Goal: Task Accomplishment & Management: Complete application form

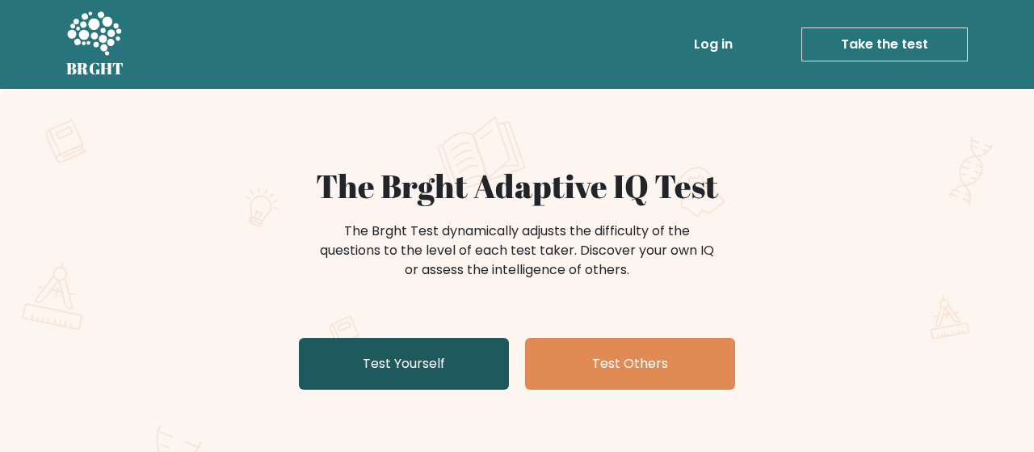
click at [482, 353] on link "Test Yourself" at bounding box center [404, 364] width 210 height 52
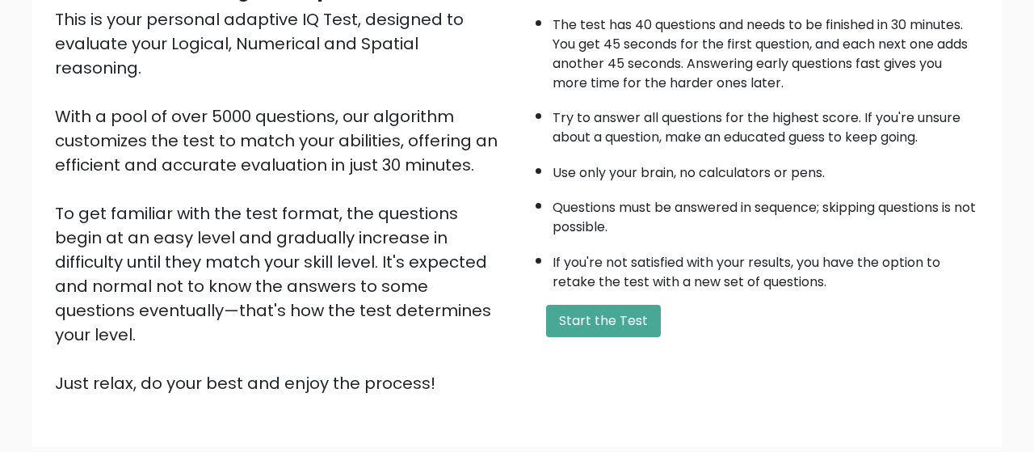
scroll to position [227, 0]
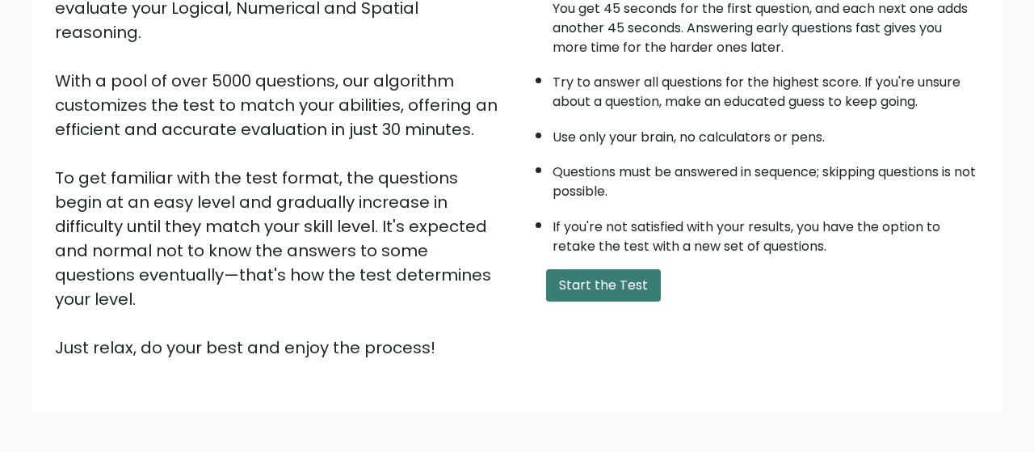
click at [567, 301] on button "Start the Test" at bounding box center [603, 285] width 115 height 32
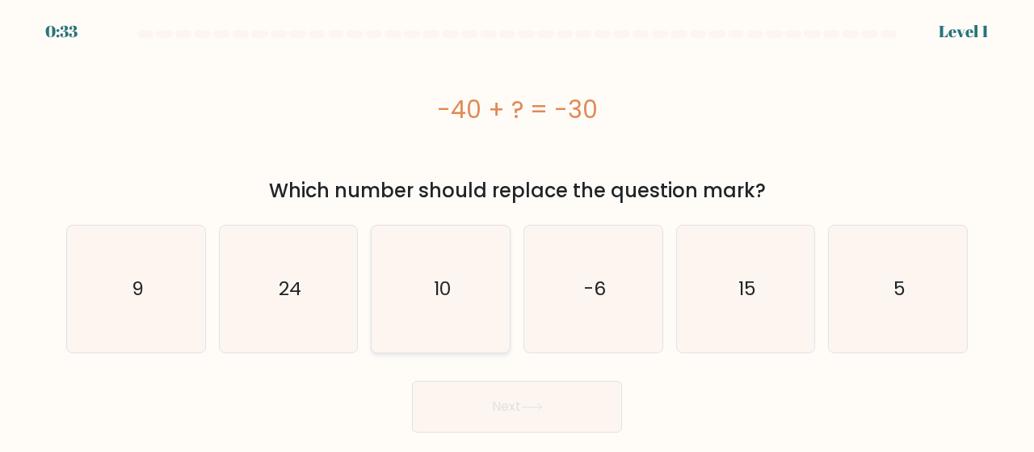
click at [427, 298] on icon "10" at bounding box center [440, 288] width 127 height 127
click at [517, 230] on input "c. 10" at bounding box center [517, 228] width 1 height 4
radio input "true"
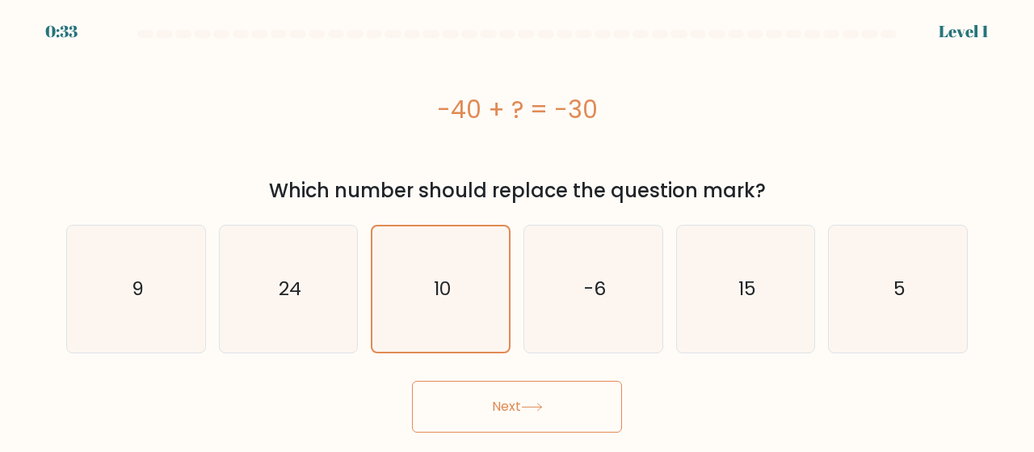
click at [486, 405] on button "Next" at bounding box center [517, 407] width 210 height 52
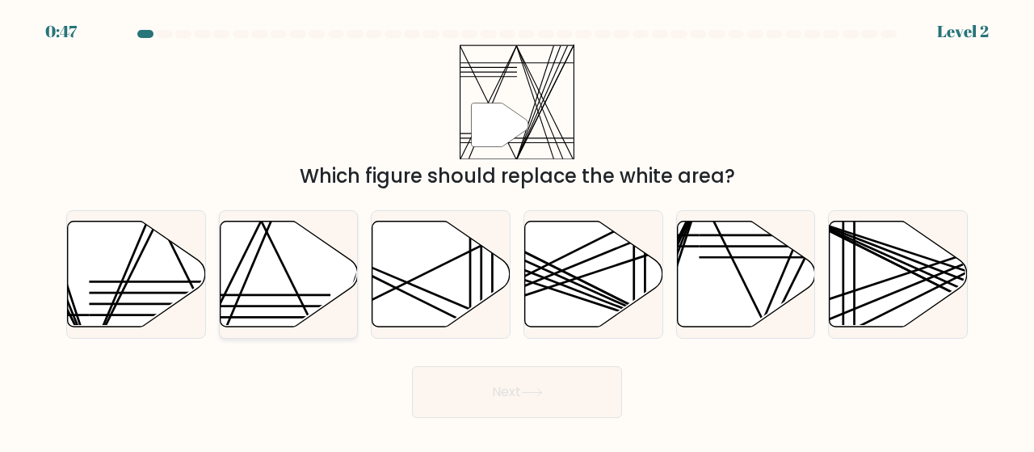
click at [278, 276] on icon at bounding box center [289, 274] width 138 height 106
click at [517, 230] on input "b." at bounding box center [517, 228] width 1 height 4
radio input "true"
click at [579, 394] on button "Next" at bounding box center [517, 392] width 210 height 52
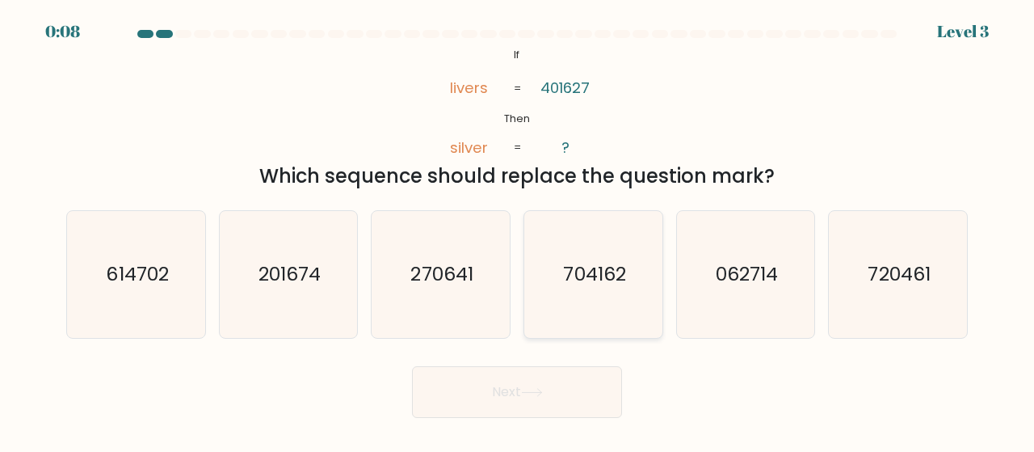
click at [595, 285] on icon "704162" at bounding box center [593, 274] width 127 height 127
click at [518, 230] on input "d. 704162" at bounding box center [517, 228] width 1 height 4
radio input "true"
click at [545, 398] on button "Next" at bounding box center [517, 392] width 210 height 52
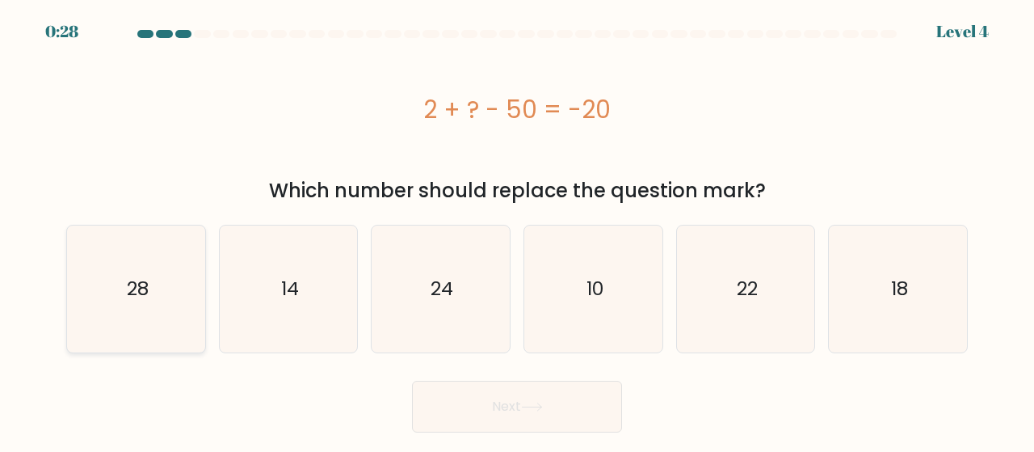
click at [144, 300] on icon "28" at bounding box center [136, 288] width 127 height 127
click at [517, 230] on input "a. 28" at bounding box center [517, 228] width 1 height 4
radio input "true"
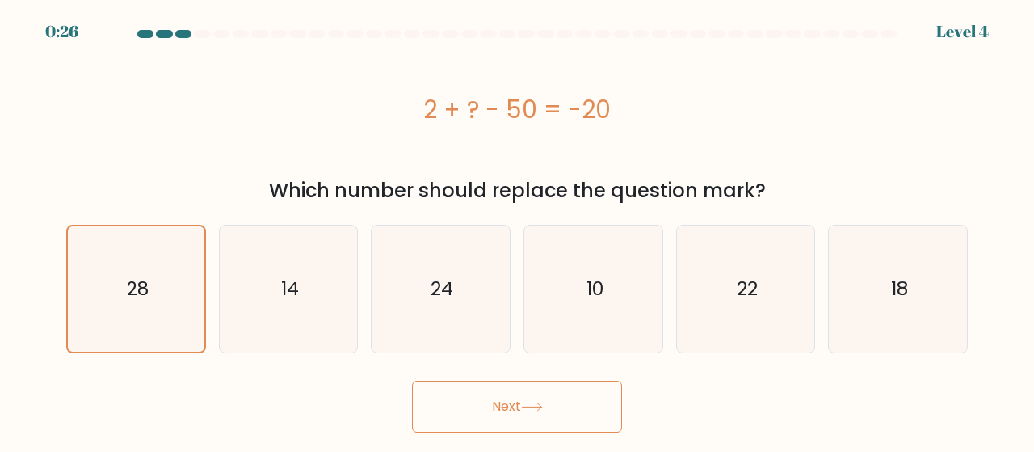
click at [484, 412] on button "Next" at bounding box center [517, 407] width 210 height 52
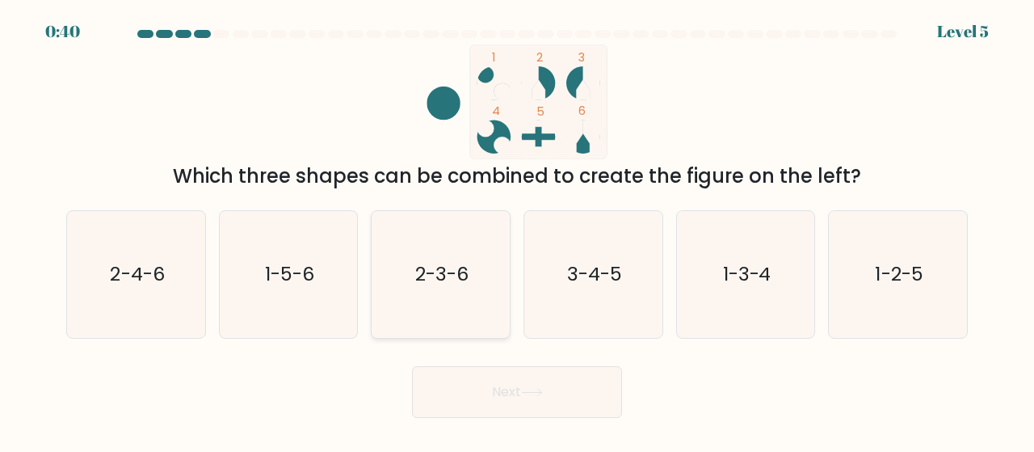
click at [457, 279] on text "2-3-6" at bounding box center [441, 274] width 53 height 27
click at [517, 230] on input "c. 2-3-6" at bounding box center [517, 228] width 1 height 4
radio input "true"
click at [486, 385] on button "Next" at bounding box center [517, 392] width 210 height 52
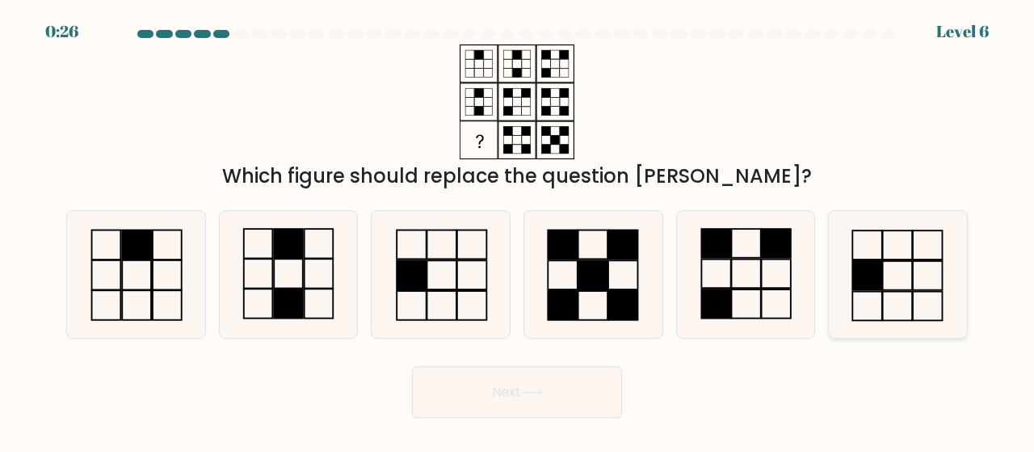
click at [861, 282] on rect at bounding box center [867, 275] width 29 height 29
click at [518, 230] on input "f." at bounding box center [517, 228] width 1 height 4
radio input "true"
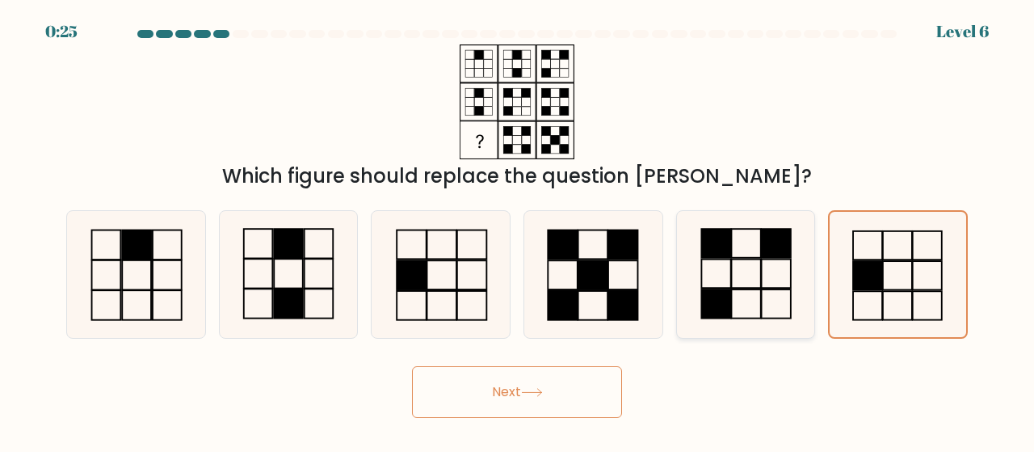
drag, startPoint x: 1034, startPoint y: 142, endPoint x: 780, endPoint y: 305, distance: 301.7
click at [1010, 181] on form at bounding box center [517, 224] width 1034 height 388
click at [564, 382] on button "Next" at bounding box center [517, 392] width 210 height 52
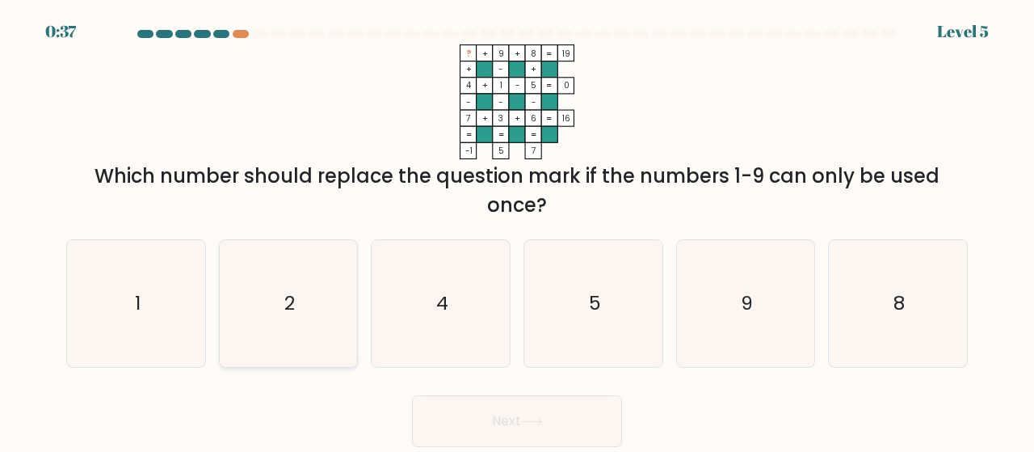
click at [298, 311] on icon "2" at bounding box center [288, 303] width 127 height 127
click at [517, 230] on input "b. 2" at bounding box center [517, 228] width 1 height 4
radio input "true"
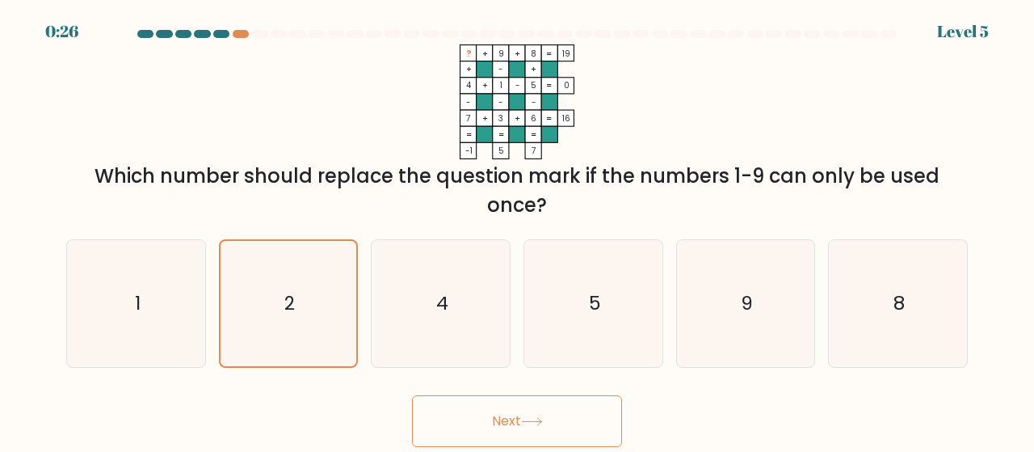
click at [484, 419] on button "Next" at bounding box center [517, 421] width 210 height 52
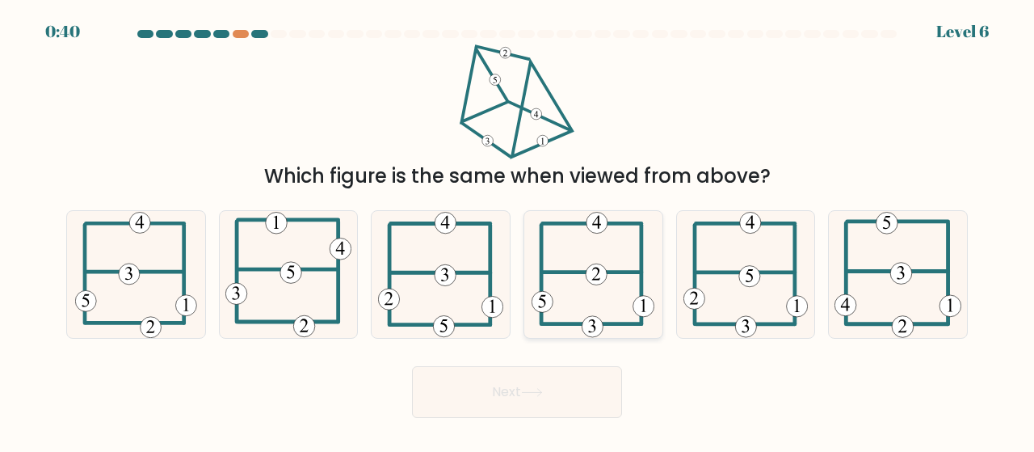
click at [562, 255] on icon at bounding box center [593, 274] width 123 height 127
click at [518, 230] on input "d." at bounding box center [517, 228] width 1 height 4
radio input "true"
click at [516, 381] on button "Next" at bounding box center [517, 392] width 210 height 52
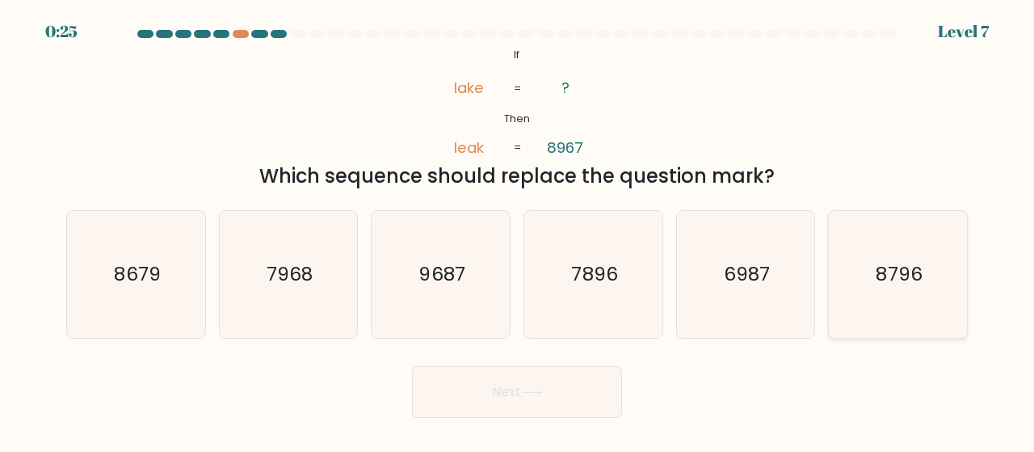
click at [872, 292] on icon "8796" at bounding box center [898, 274] width 127 height 127
click at [518, 230] on input "f. 8796" at bounding box center [517, 228] width 1 height 4
radio input "true"
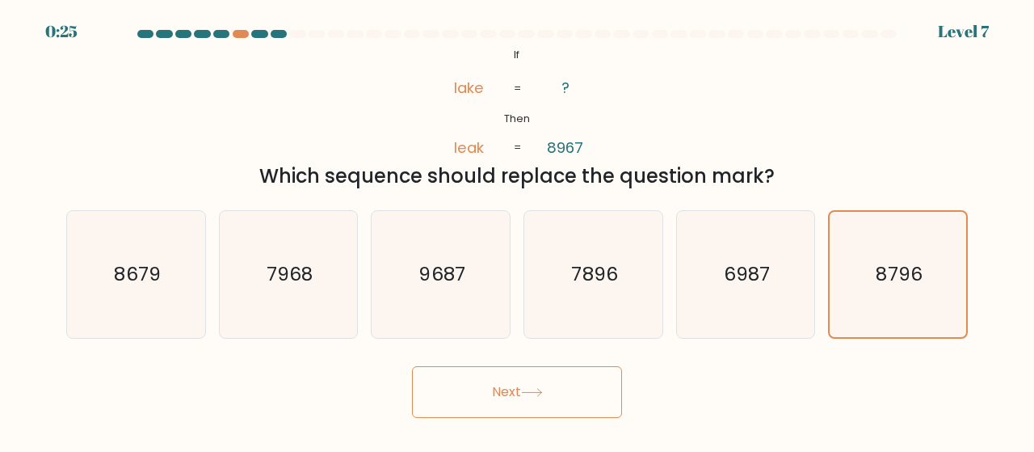
click at [589, 385] on button "Next" at bounding box center [517, 392] width 210 height 52
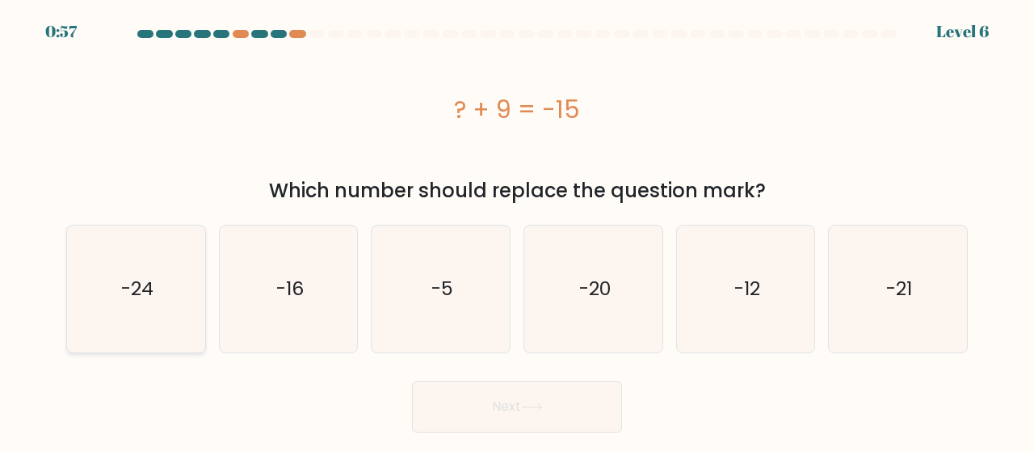
click at [140, 301] on icon "-24" at bounding box center [136, 288] width 127 height 127
click at [517, 230] on input "a. -24" at bounding box center [517, 228] width 1 height 4
radio input "true"
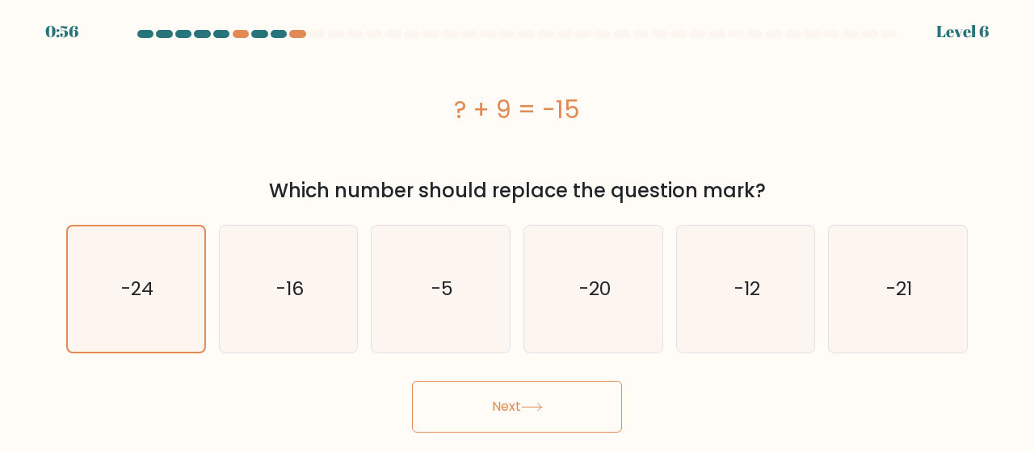
click at [545, 419] on button "Next" at bounding box center [517, 407] width 210 height 52
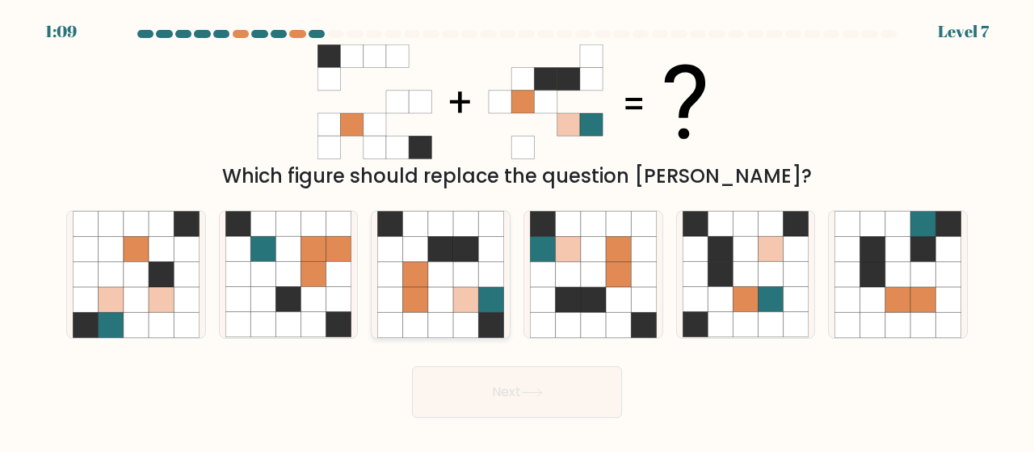
click at [440, 249] on icon at bounding box center [440, 249] width 25 height 25
click at [517, 230] on input "c." at bounding box center [517, 228] width 1 height 4
radio input "true"
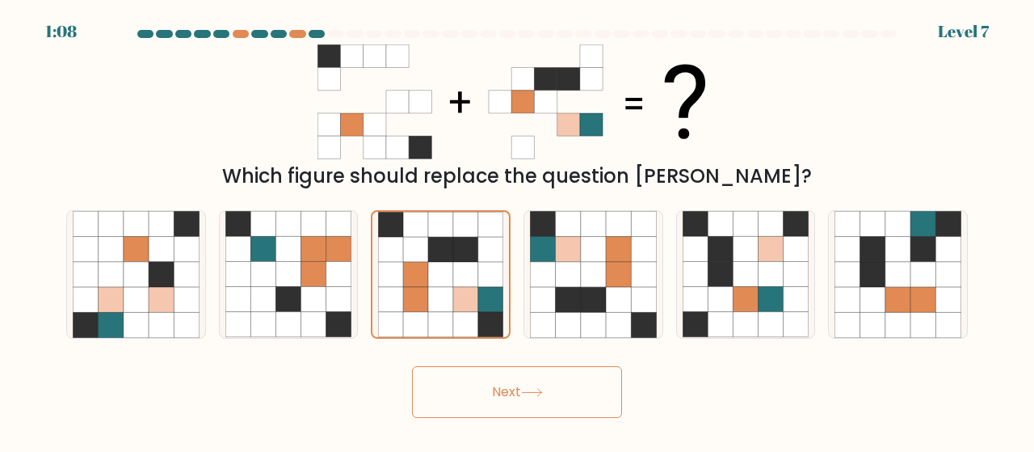
click at [604, 403] on button "Next" at bounding box center [517, 392] width 210 height 52
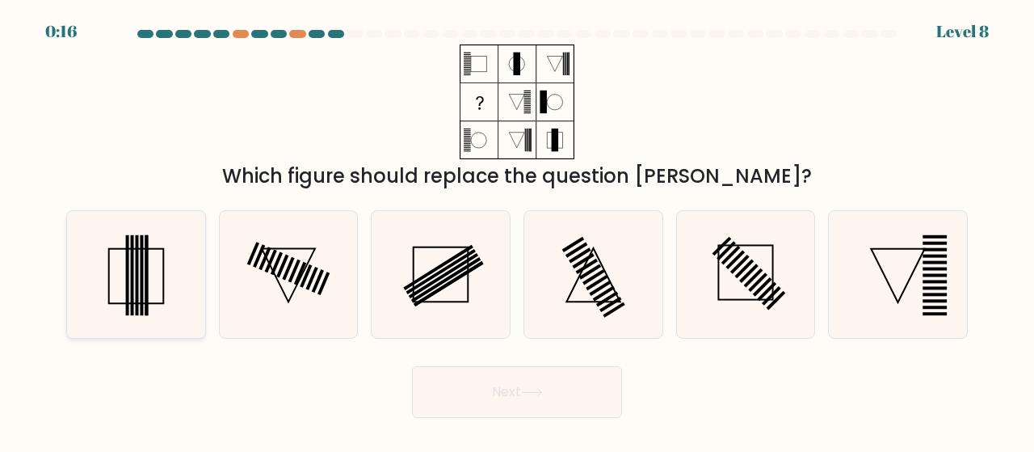
click at [100, 272] on icon at bounding box center [136, 274] width 127 height 127
click at [517, 230] on input "a." at bounding box center [517, 228] width 1 height 4
radio input "true"
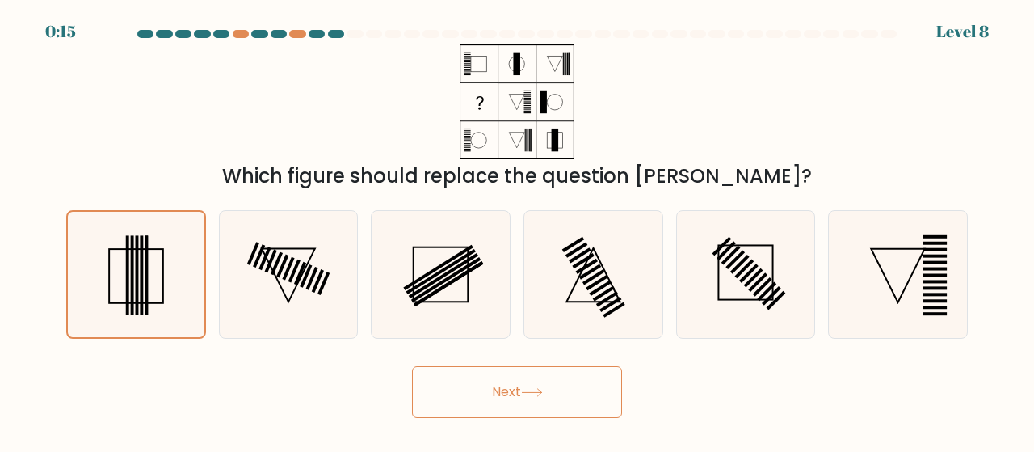
click at [523, 381] on button "Next" at bounding box center [517, 392] width 210 height 52
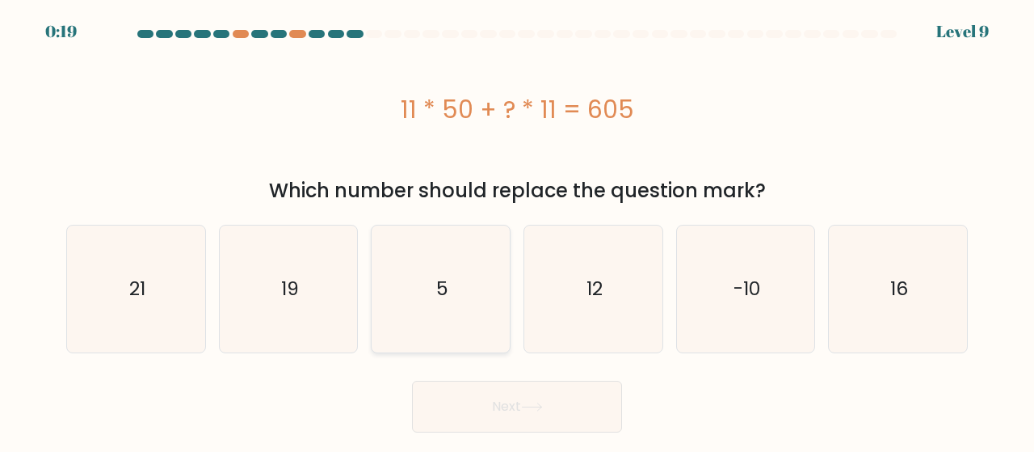
click at [458, 248] on icon "5" at bounding box center [440, 288] width 127 height 127
click at [517, 230] on input "c. 5" at bounding box center [517, 228] width 1 height 4
radio input "true"
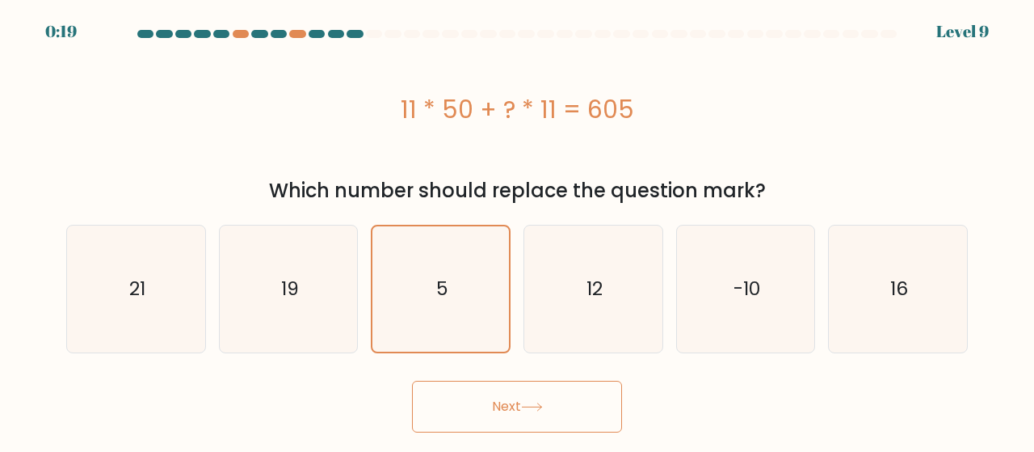
click at [490, 400] on button "Next" at bounding box center [517, 407] width 210 height 52
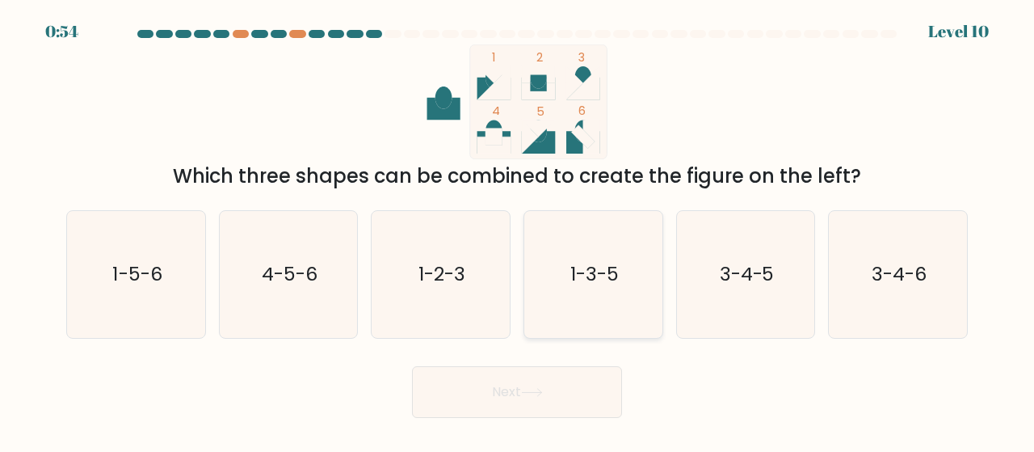
click at [595, 290] on icon "1-3-5" at bounding box center [593, 274] width 127 height 127
click at [518, 230] on input "d. 1-3-5" at bounding box center [517, 228] width 1 height 4
radio input "true"
click at [187, 269] on icon "1-5-6" at bounding box center [136, 274] width 127 height 127
click at [517, 230] on input "a. 1-5-6" at bounding box center [517, 228] width 1 height 4
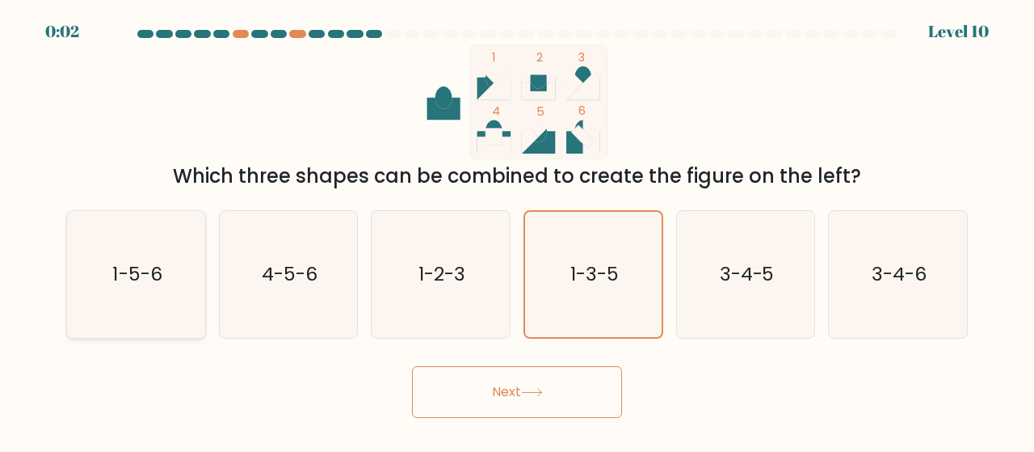
radio input "true"
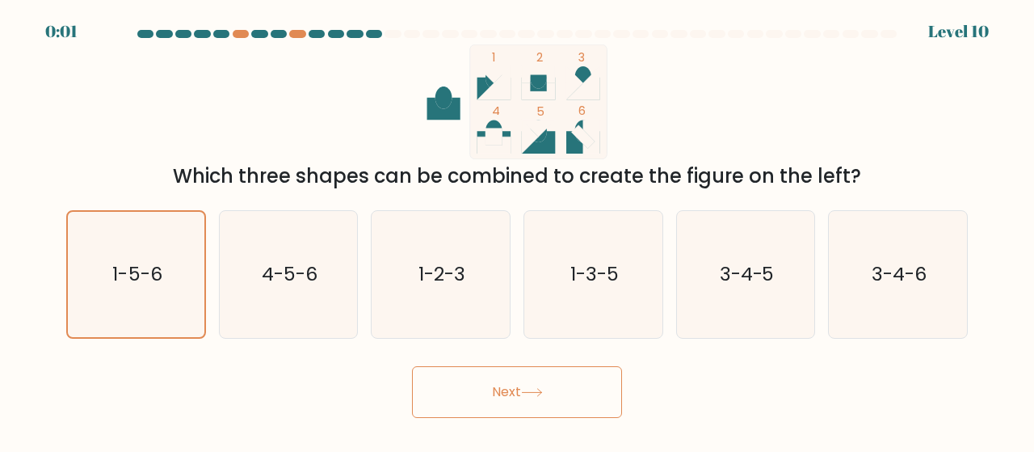
click at [499, 388] on button "Next" at bounding box center [517, 392] width 210 height 52
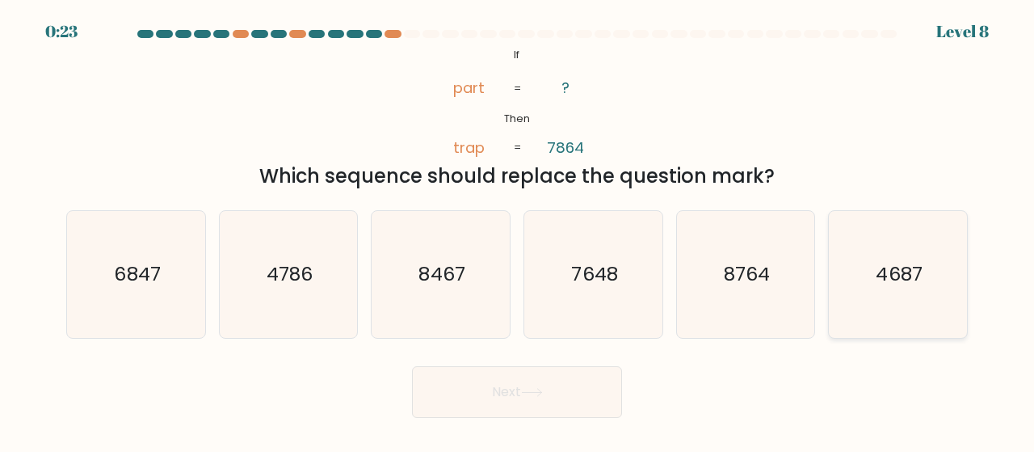
click at [912, 273] on text "4687" at bounding box center [900, 274] width 46 height 27
click at [518, 230] on input "f. 4687" at bounding box center [517, 228] width 1 height 4
radio input "true"
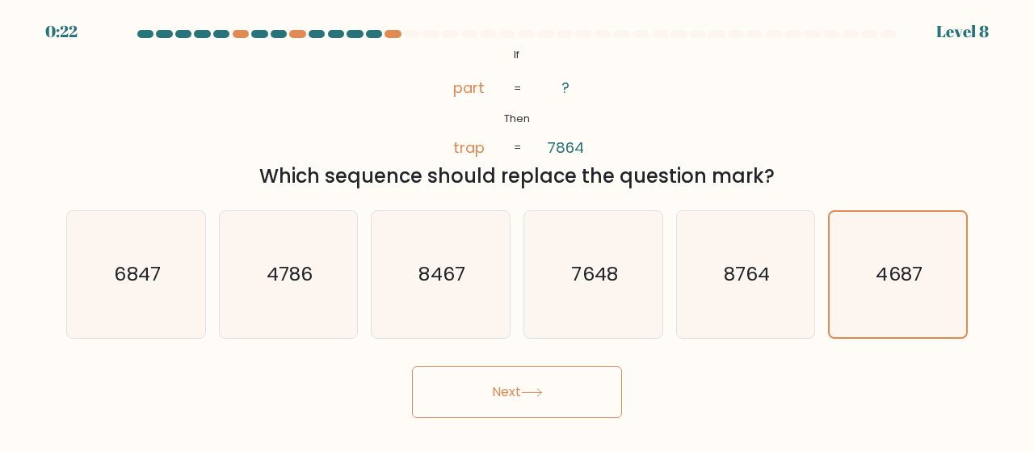
click at [533, 402] on button "Next" at bounding box center [517, 392] width 210 height 52
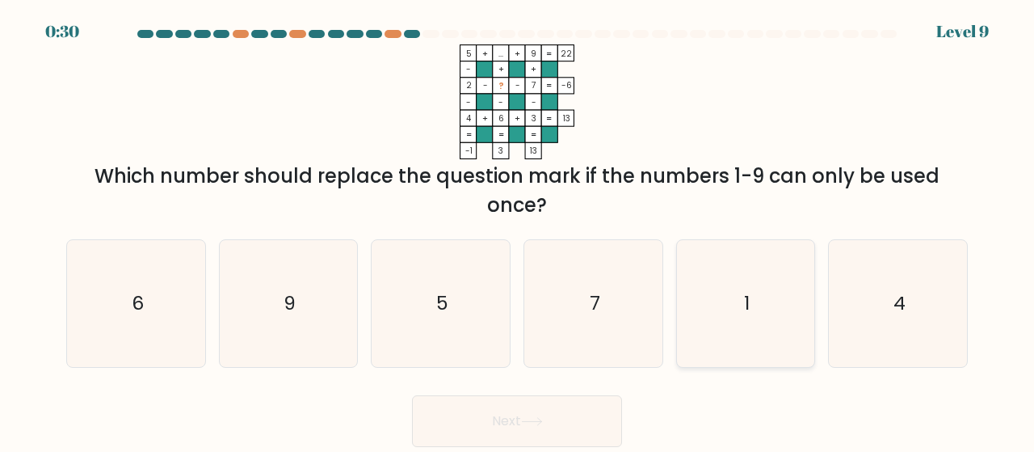
click at [760, 318] on icon "1" at bounding box center [746, 303] width 127 height 127
click at [518, 230] on input "e. 1" at bounding box center [517, 228] width 1 height 4
radio input "true"
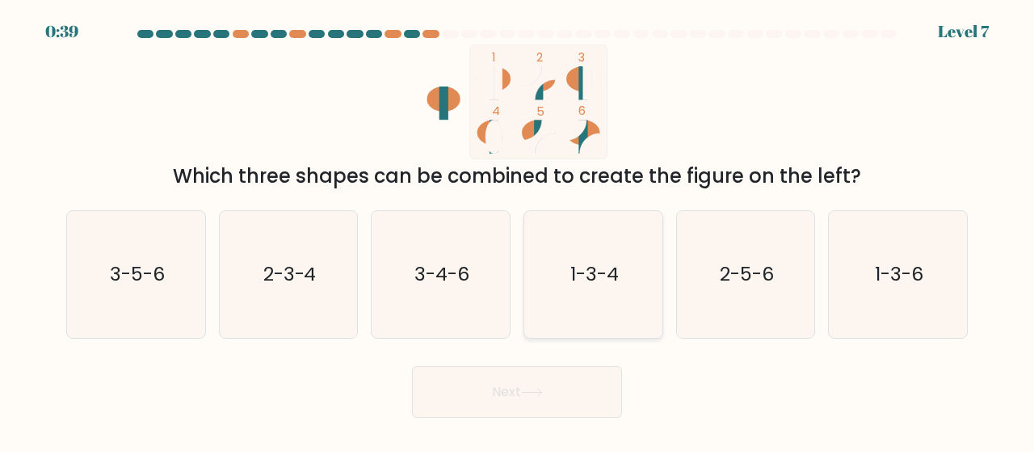
click at [525, 271] on div "1-3-4" at bounding box center [594, 274] width 140 height 128
click at [518, 230] on input "d. 1-3-4" at bounding box center [517, 228] width 1 height 4
radio input "true"
click at [575, 390] on button "Next" at bounding box center [517, 392] width 210 height 52
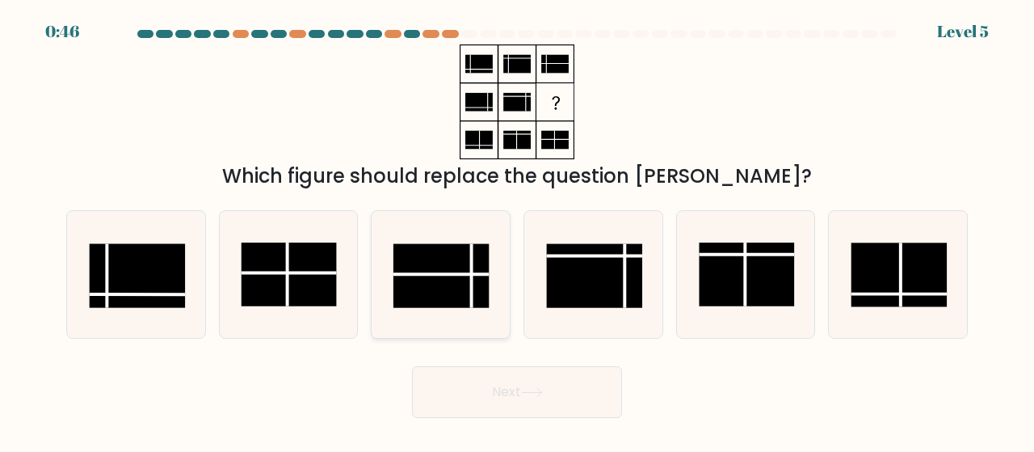
click at [461, 282] on rect at bounding box center [441, 276] width 95 height 64
click at [517, 230] on input "c." at bounding box center [517, 228] width 1 height 4
radio input "true"
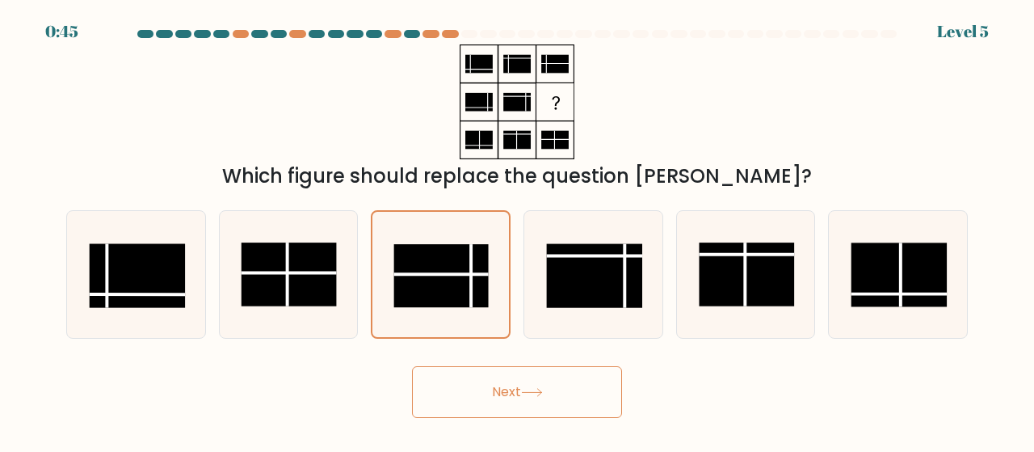
click at [463, 385] on button "Next" at bounding box center [517, 392] width 210 height 52
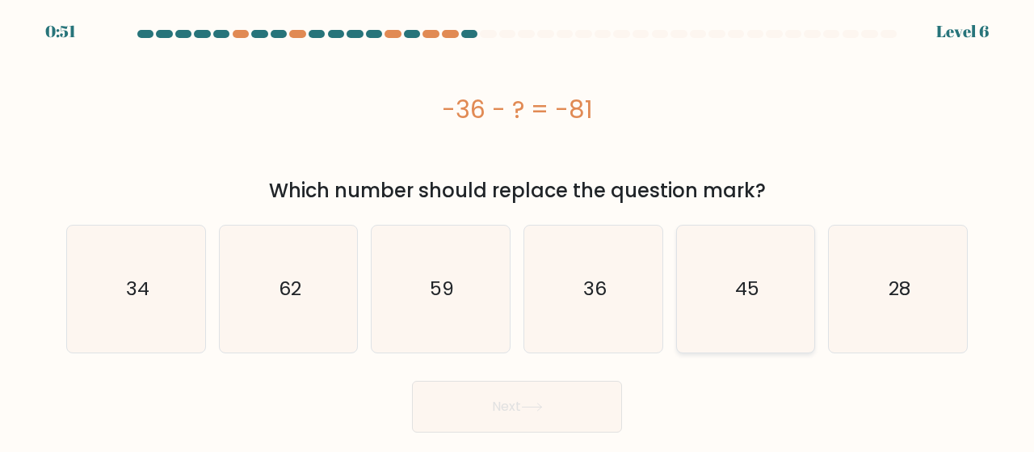
click at [770, 296] on icon "45" at bounding box center [746, 288] width 127 height 127
click at [518, 230] on input "e. 45" at bounding box center [517, 228] width 1 height 4
radio input "true"
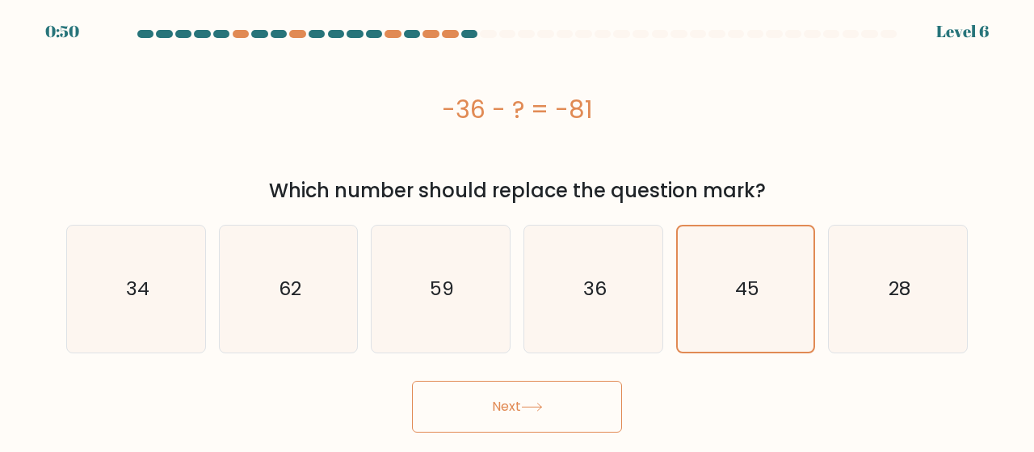
click at [558, 421] on button "Next" at bounding box center [517, 407] width 210 height 52
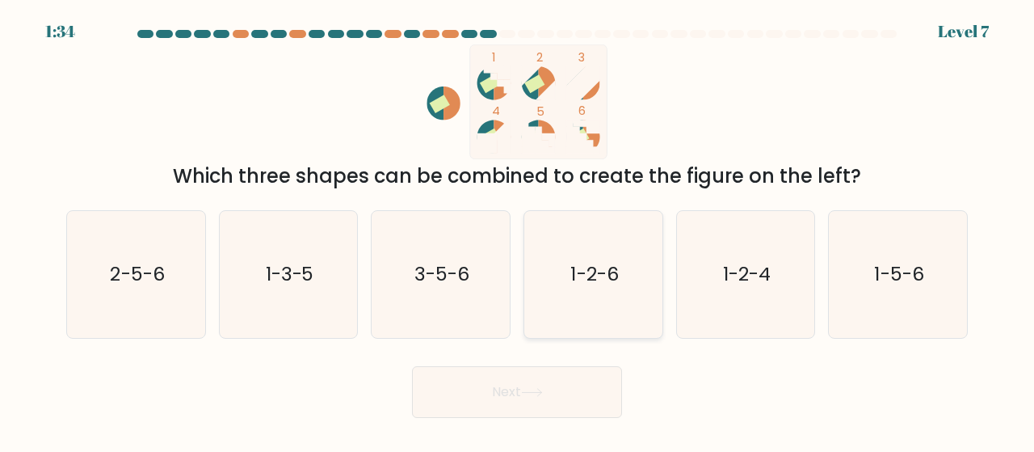
click at [629, 301] on icon "1-2-6" at bounding box center [593, 274] width 127 height 127
click at [518, 230] on input "d. 1-2-6" at bounding box center [517, 228] width 1 height 4
radio input "true"
click at [565, 402] on button "Next" at bounding box center [517, 392] width 210 height 52
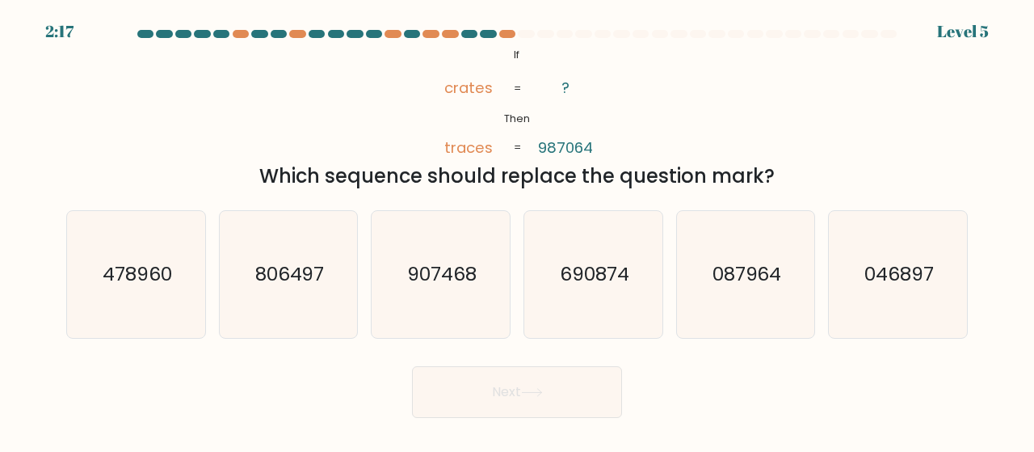
click at [566, 397] on button "Next" at bounding box center [517, 392] width 210 height 52
